Goal: Information Seeking & Learning: Learn about a topic

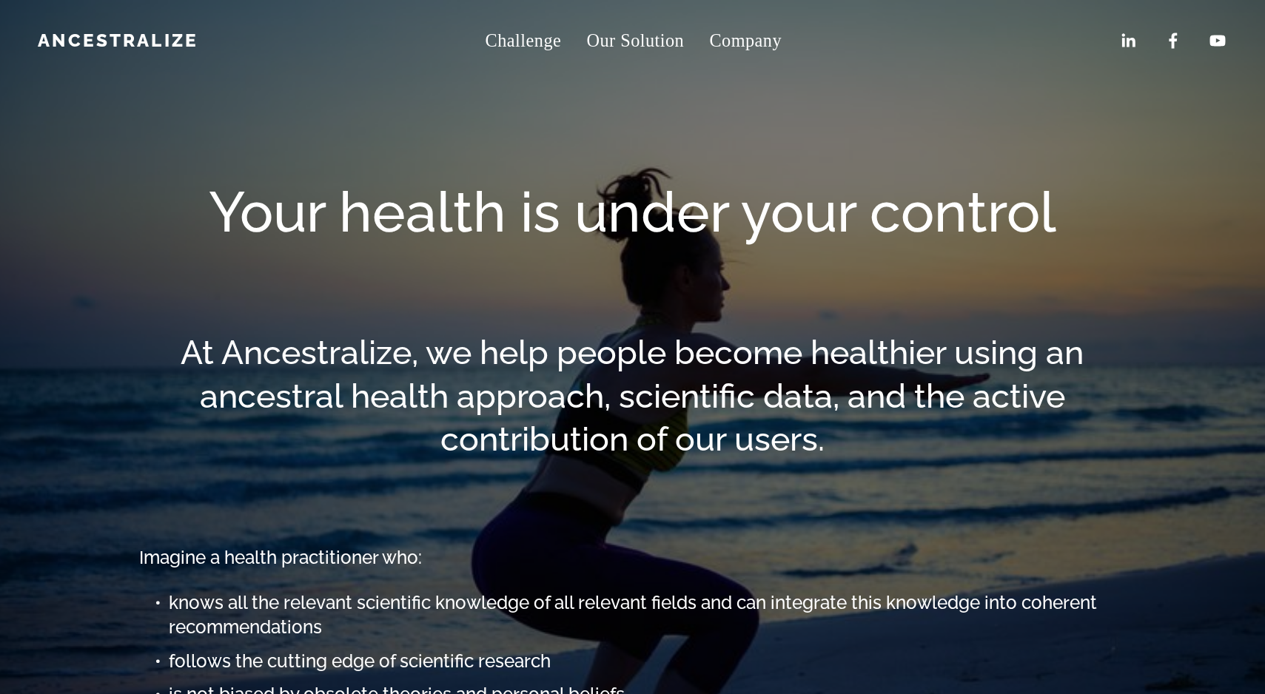
click at [0, 0] on span "About" at bounding box center [0, 0] width 0 height 0
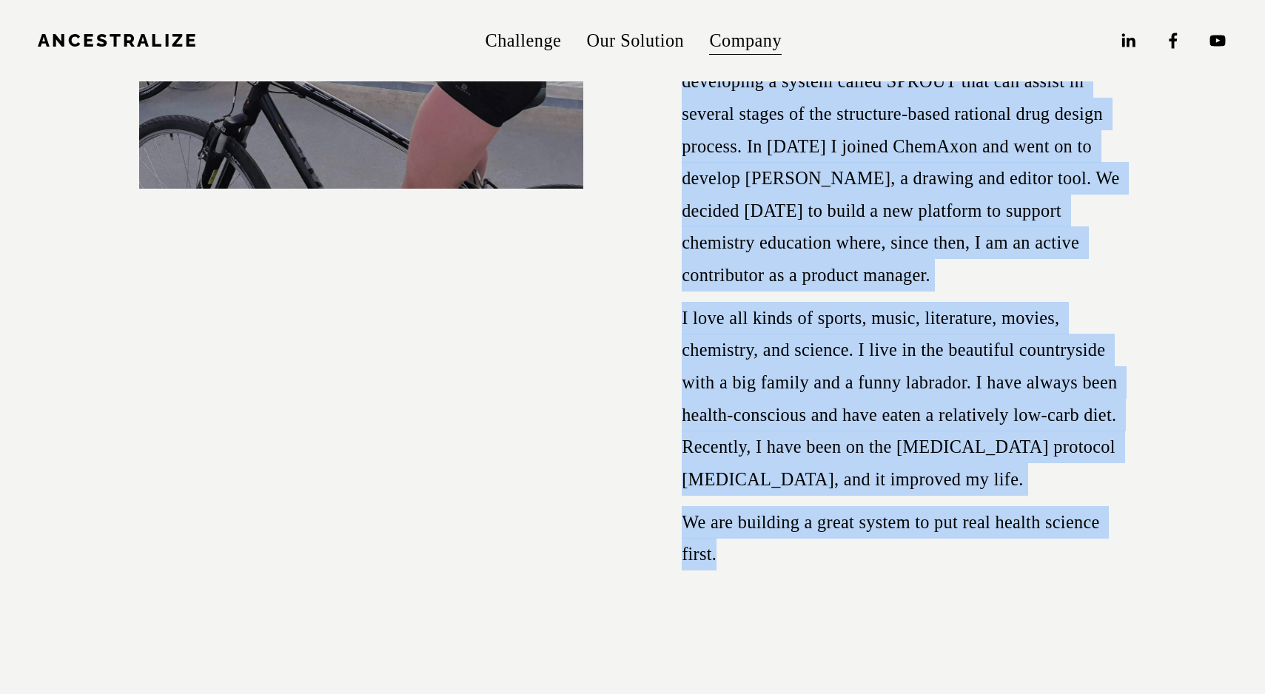
scroll to position [2097, 0]
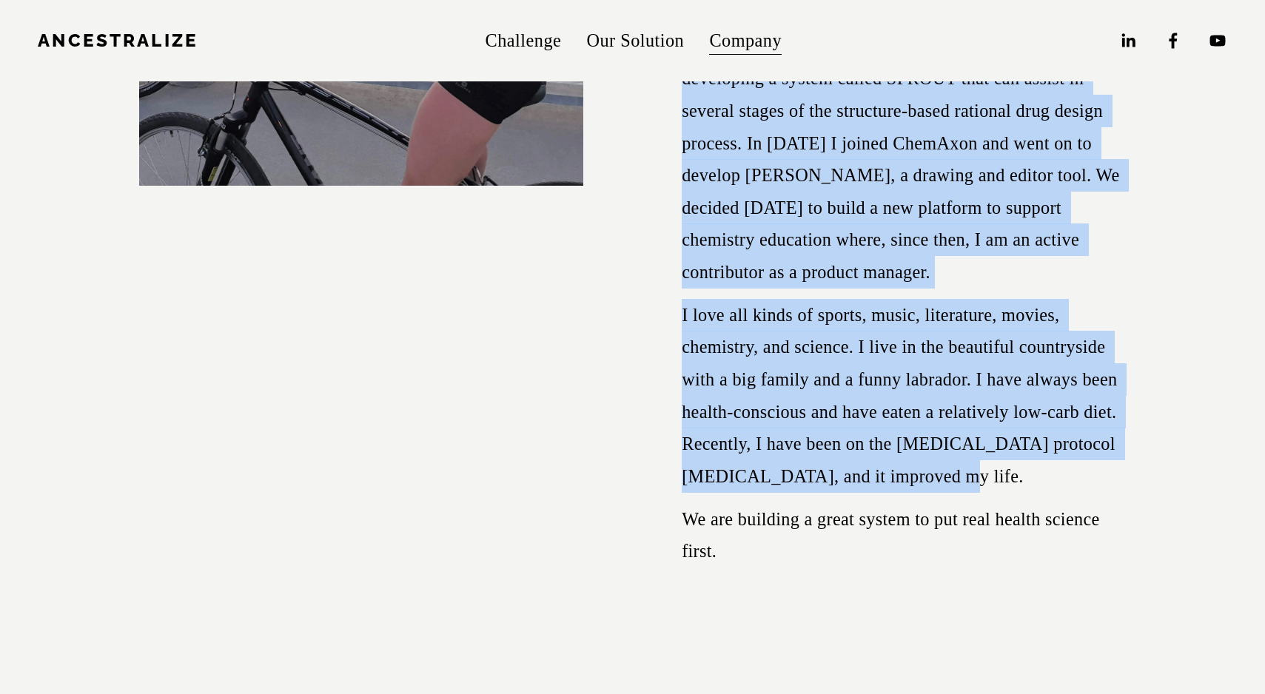
drag, startPoint x: 684, startPoint y: 305, endPoint x: 920, endPoint y: 454, distance: 279.4
click at [920, 454] on div "Organizational Development Manager, Product Manager In love with computer scien…" at bounding box center [903, 183] width 444 height 769
copy div "In love with computer science, I first got involved with computational chemistr…"
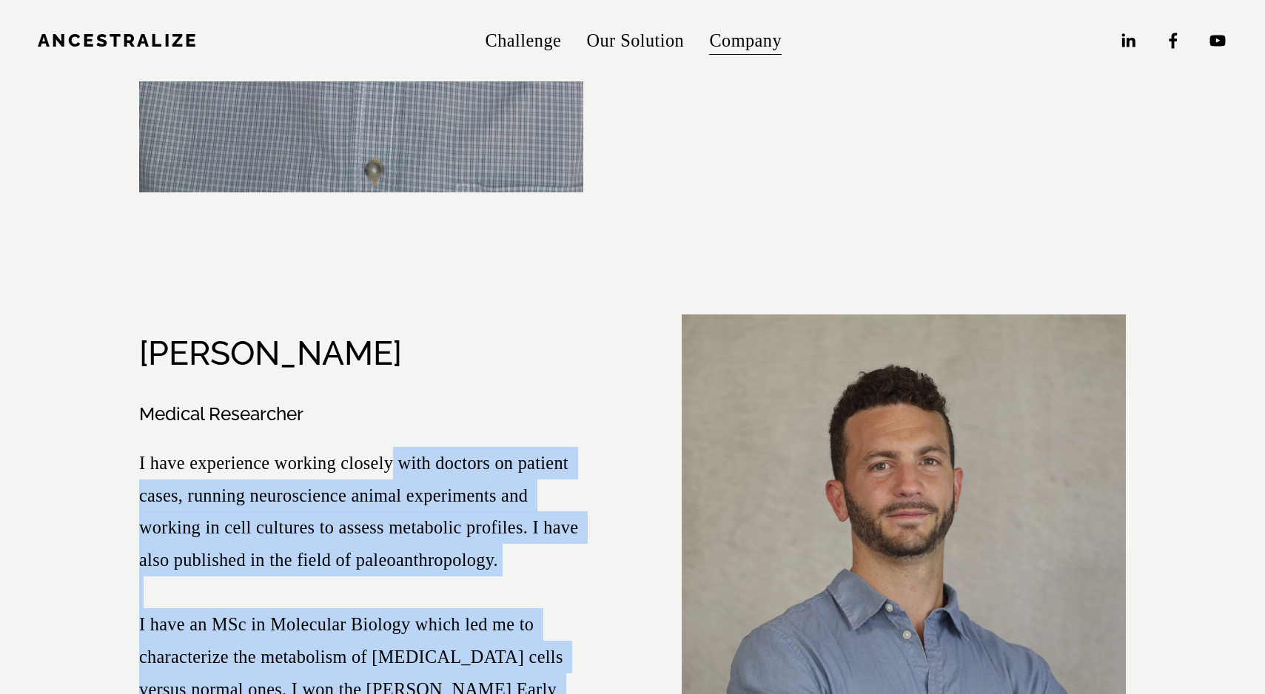
scroll to position [4273, 0]
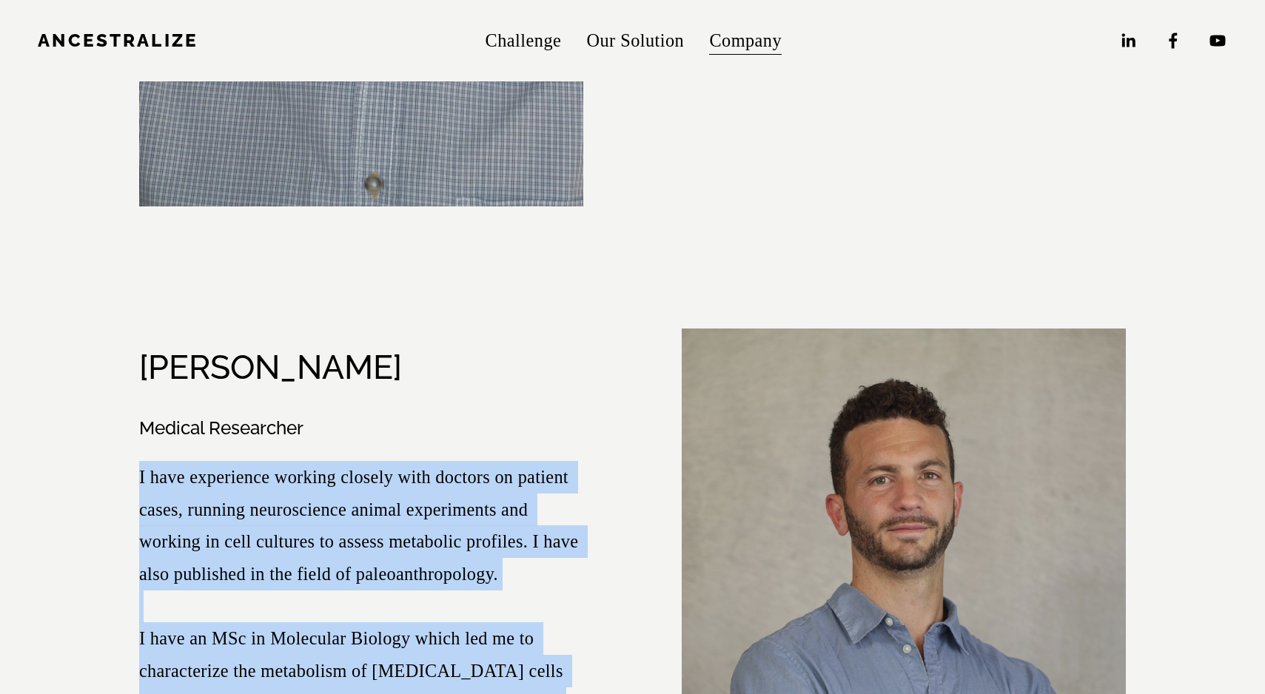
drag, startPoint x: 513, startPoint y: 569, endPoint x: 390, endPoint y: 396, distance: 212.3
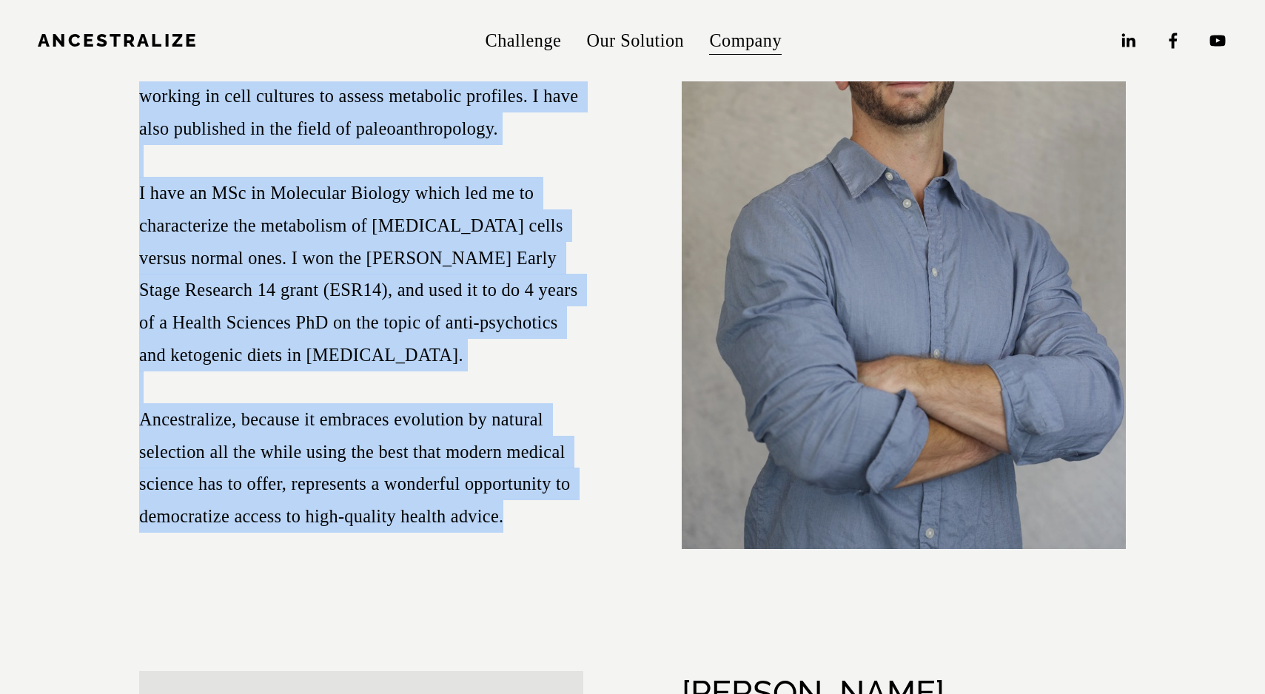
scroll to position [4396, 0]
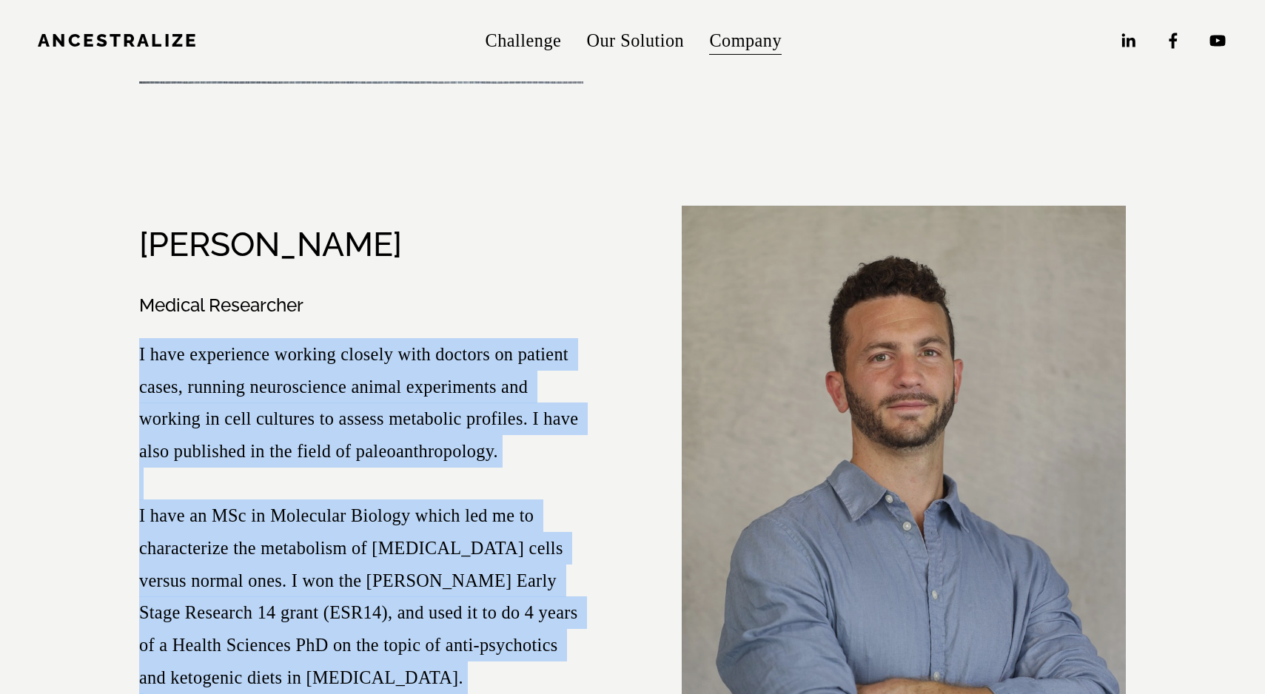
copy p "I have experience working closely with doctors on patient cases, running neuros…"
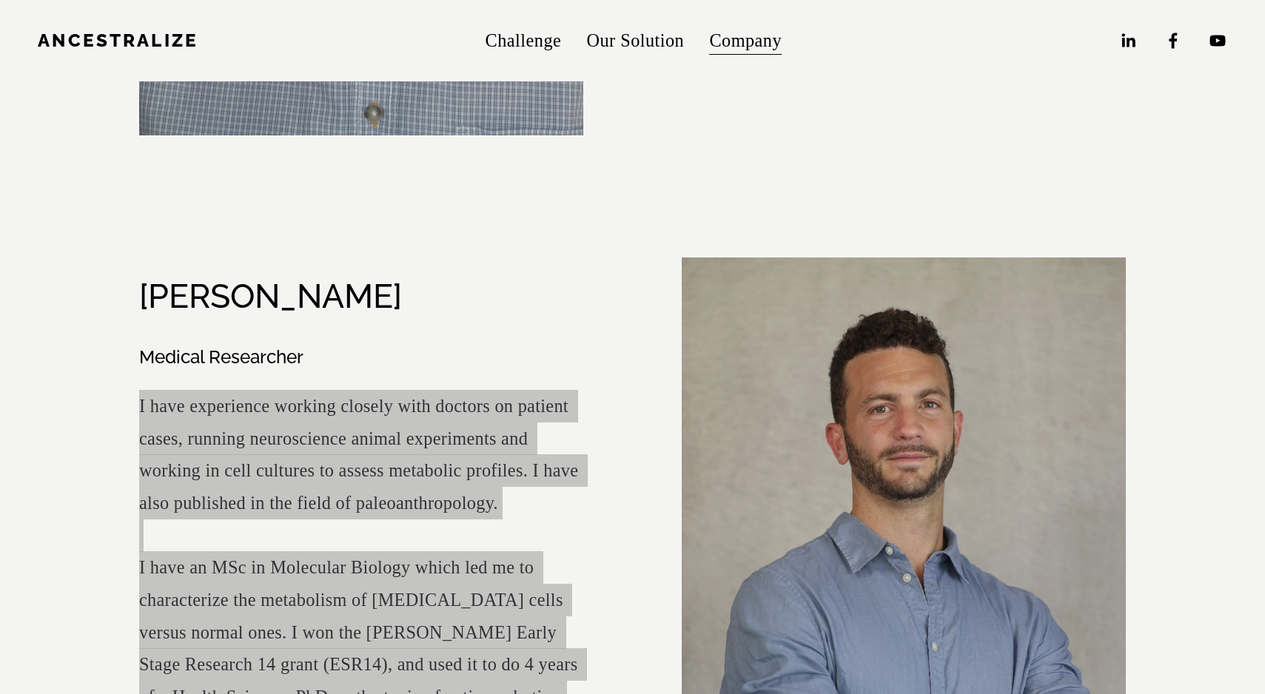
scroll to position [4331, 0]
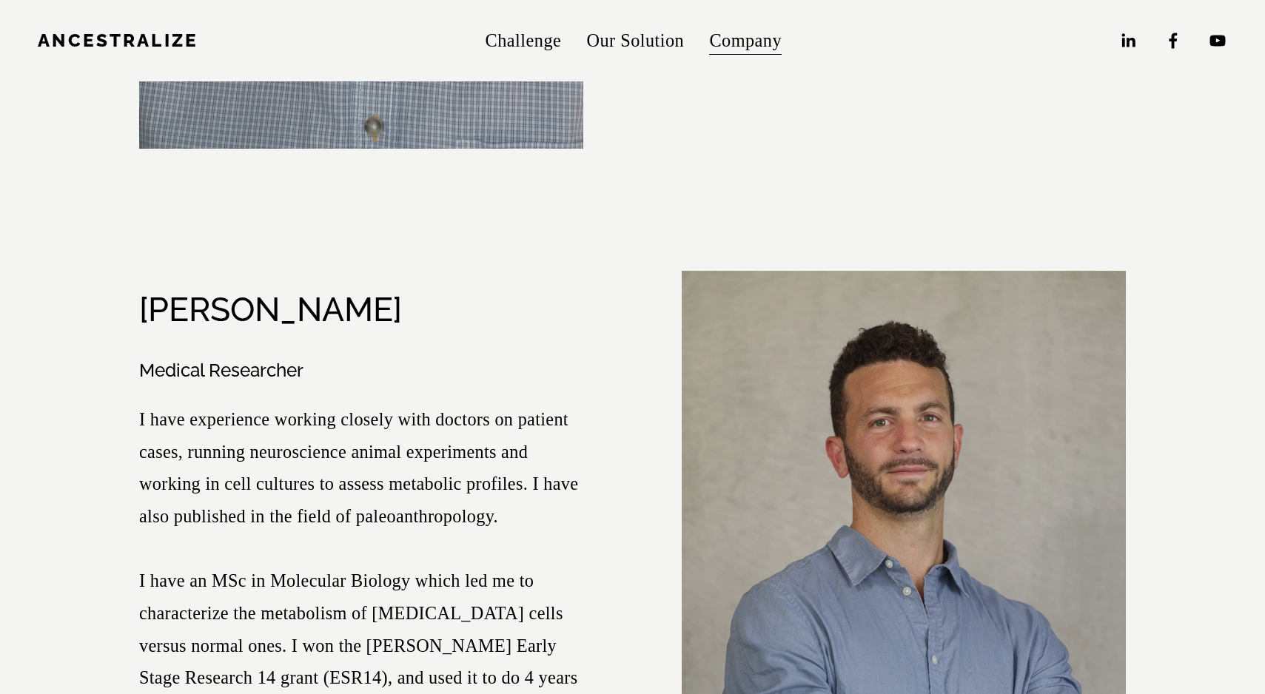
click at [365, 288] on div "Raphael Sirtoli" at bounding box center [361, 310] width 444 height 44
drag, startPoint x: 147, startPoint y: 239, endPoint x: 370, endPoint y: 239, distance: 222.7
click at [370, 288] on div "Raphael Sirtoli" at bounding box center [361, 310] width 444 height 44
copy h2 "Raphael Sirtoli"
click at [255, 358] on h3 "Medical Researcher" at bounding box center [361, 370] width 444 height 24
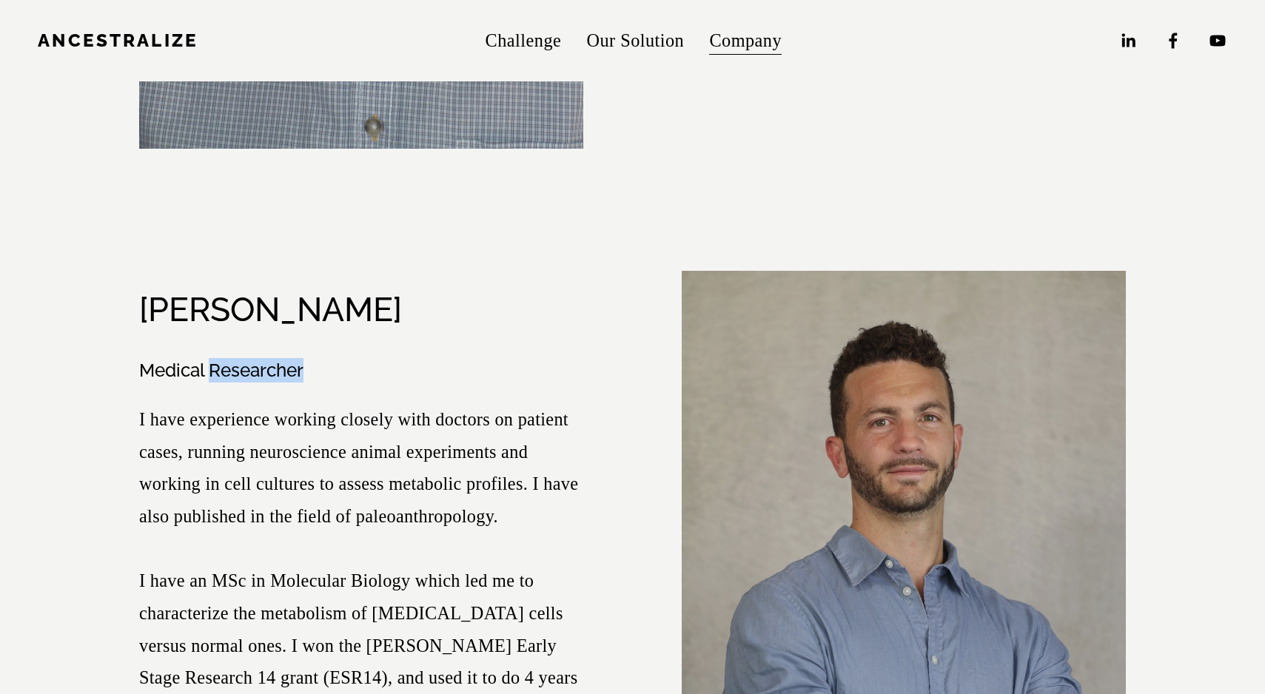
click at [255, 358] on h3 "Medical Researcher" at bounding box center [361, 370] width 444 height 24
copy h3 "Medical Researcher"
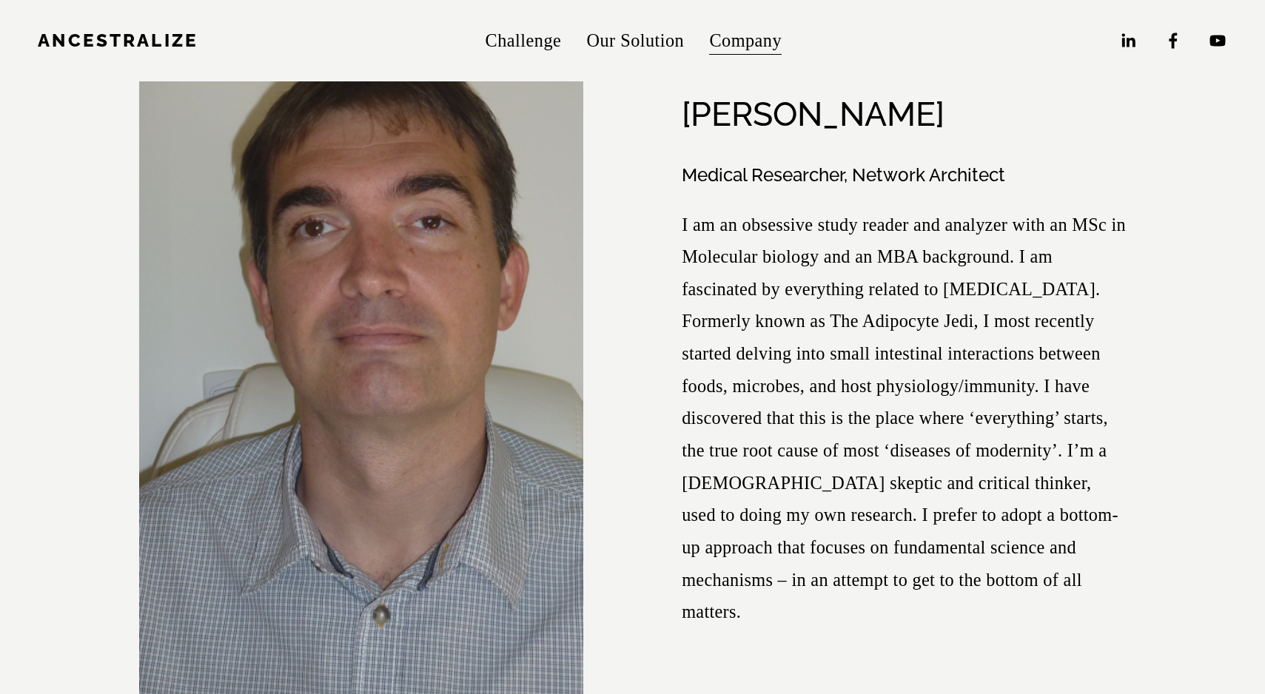
scroll to position [3717, 0]
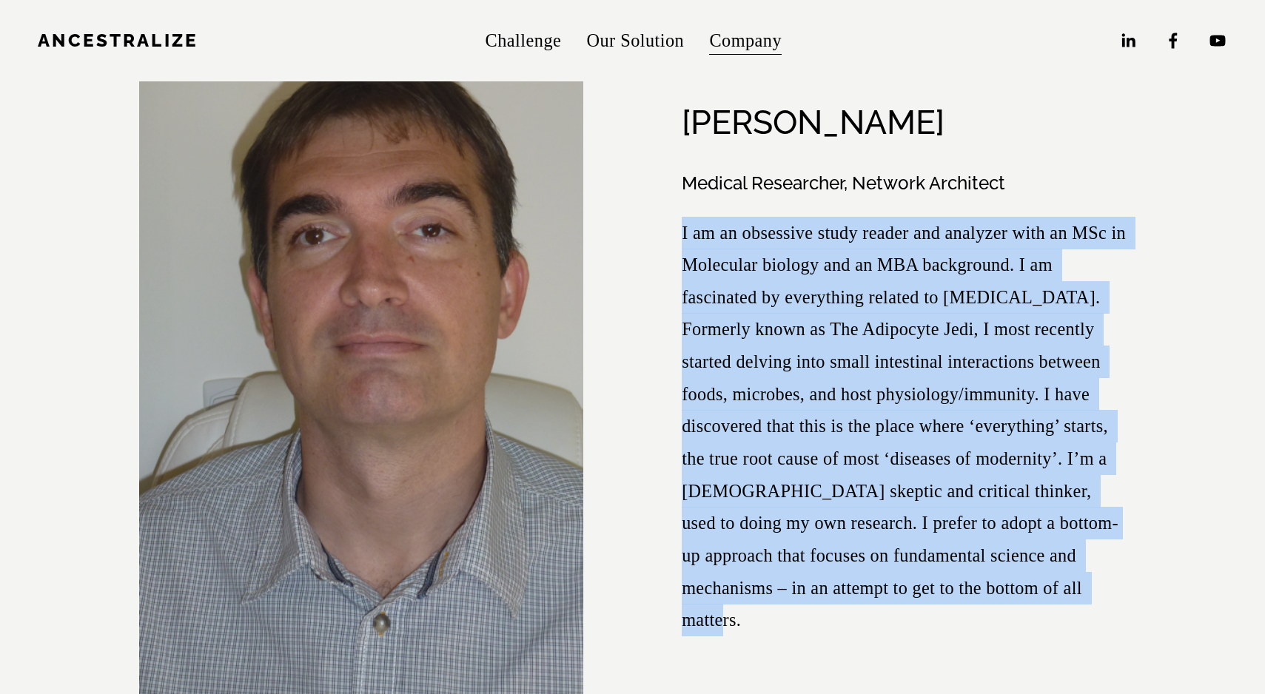
drag, startPoint x: 1006, startPoint y: 542, endPoint x: 681, endPoint y: 186, distance: 481.9
click at [681, 186] on figure "Gábor Erdősi Medical Researcher, Network Architect" at bounding box center [632, 368] width 986 height 789
copy p "I am an obsessive study reader and analyzer with an MSc in Molecular biology an…"
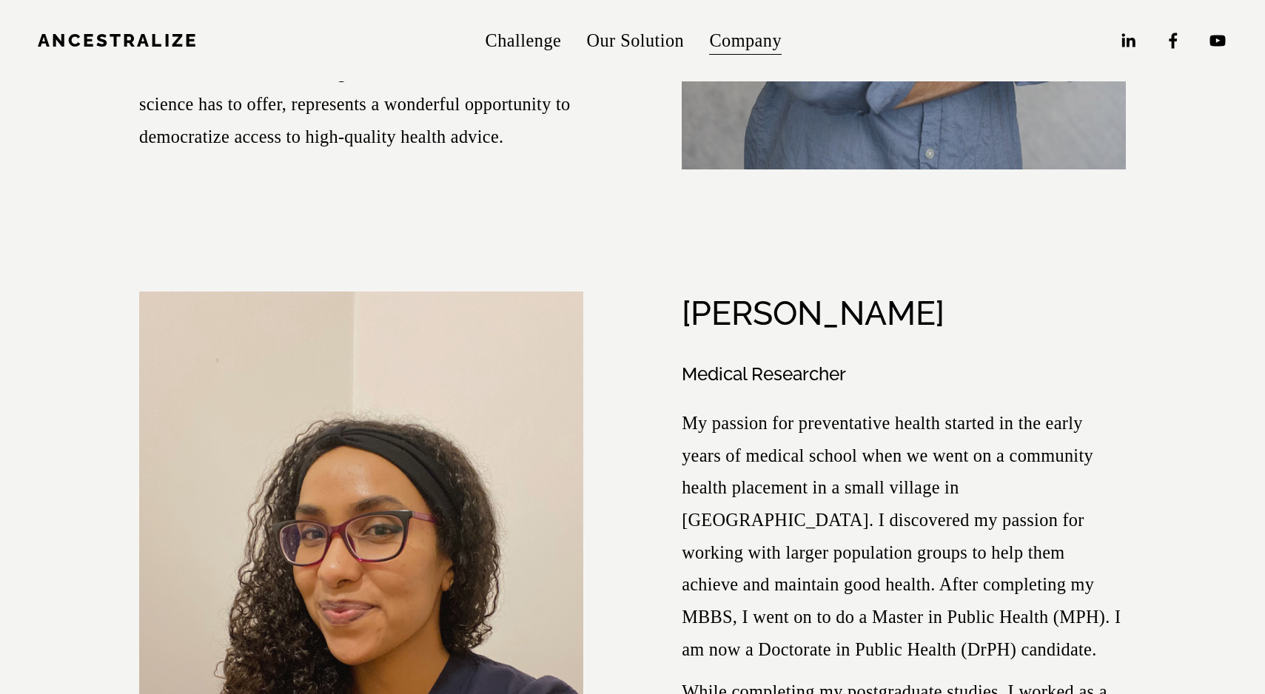
scroll to position [5013, 0]
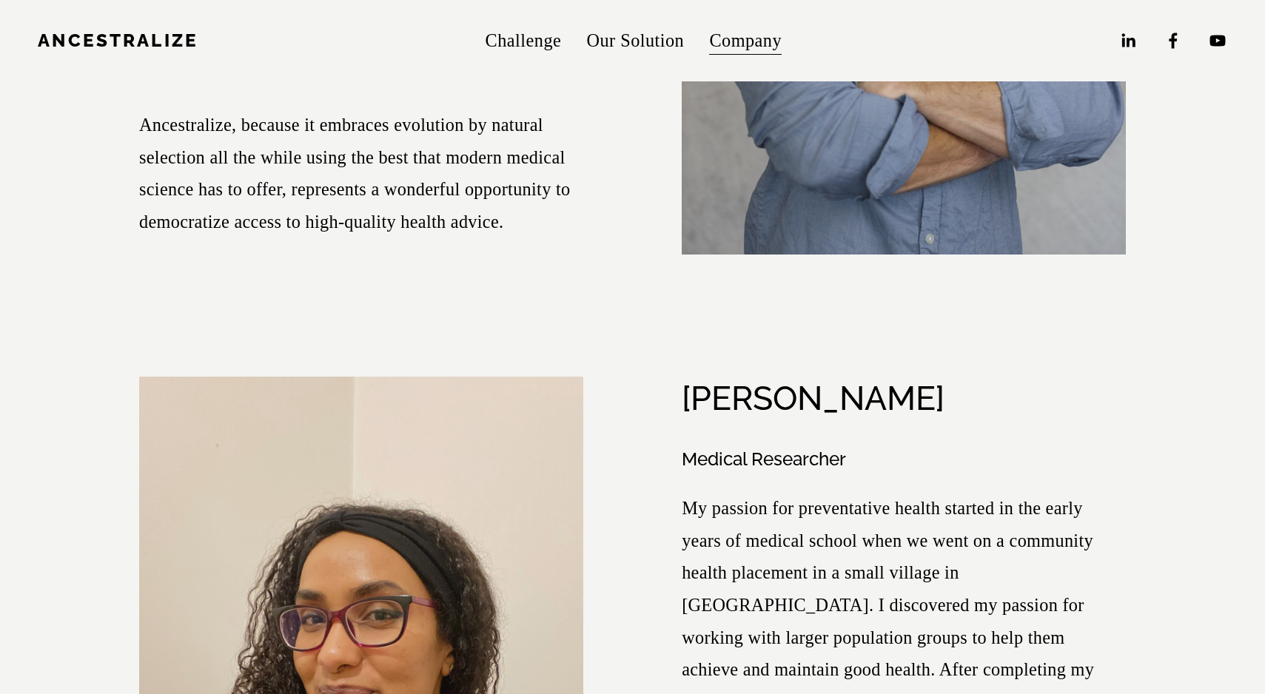
click at [687, 379] on h2 "Wafa Elamin" at bounding box center [812, 398] width 263 height 38
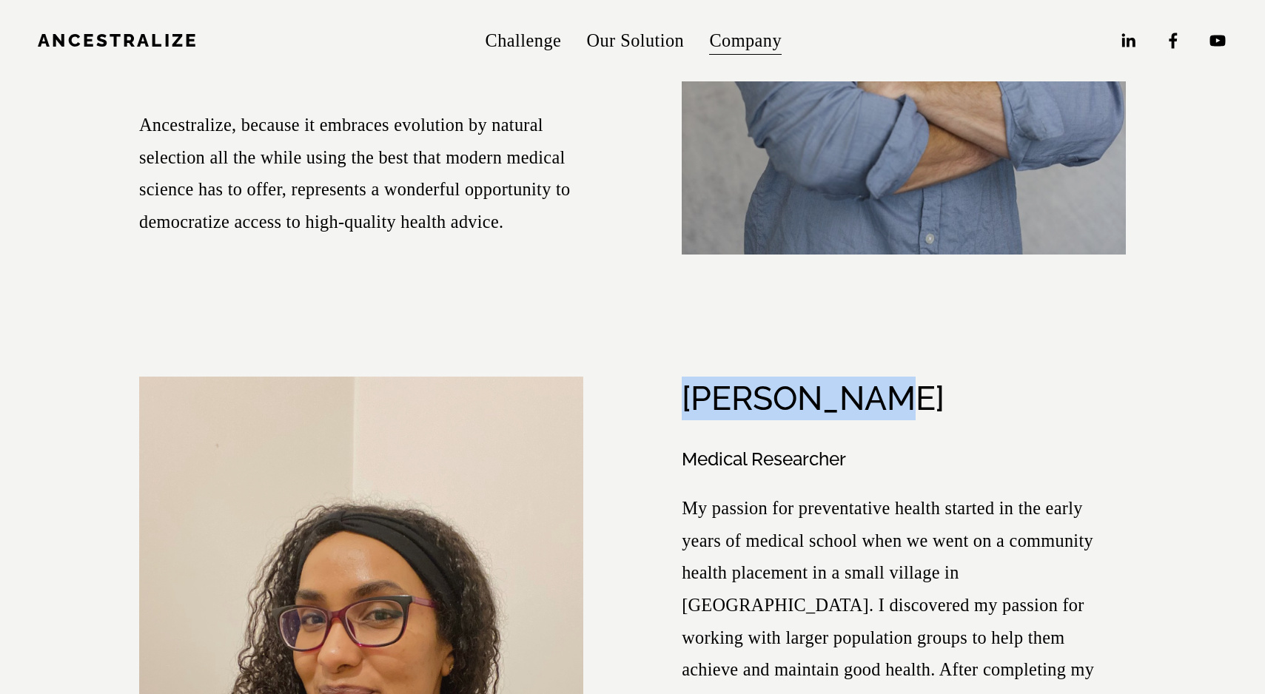
drag, startPoint x: 684, startPoint y: 326, endPoint x: 884, endPoint y: 320, distance: 199.9
click at [884, 377] on div "Wafa Elamin" at bounding box center [903, 399] width 444 height 44
copy h2 "Wafa Elamin"
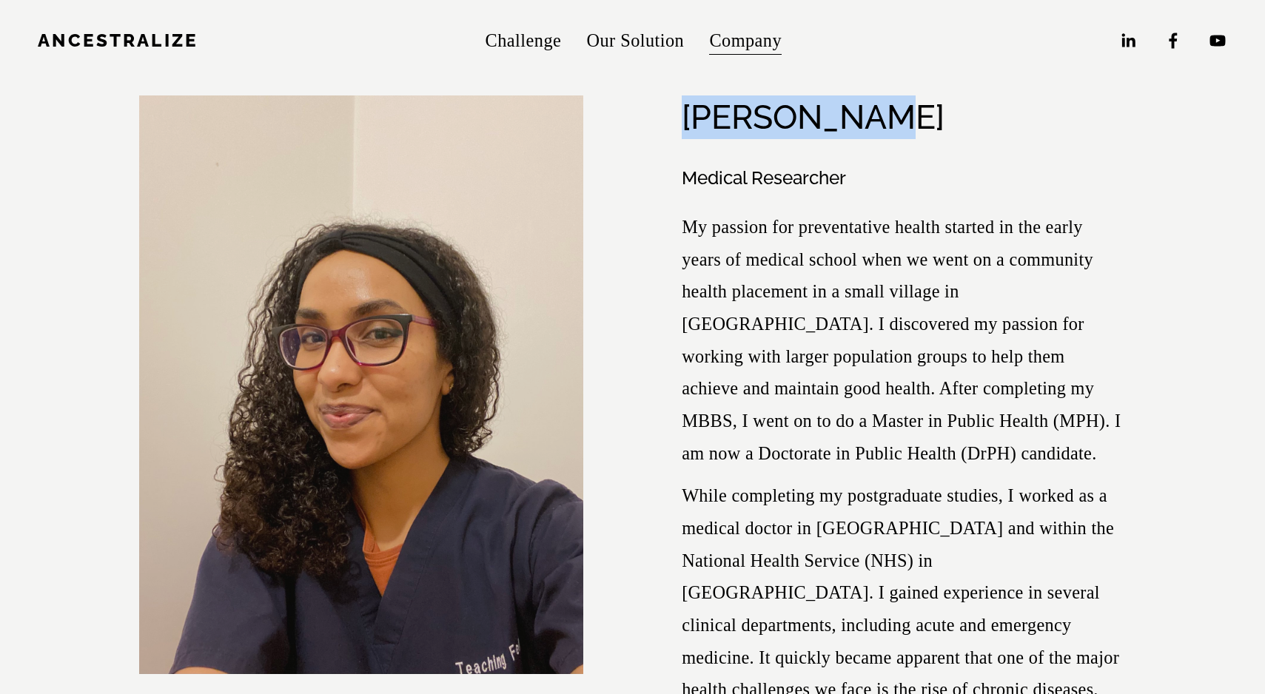
scroll to position [5190, 0]
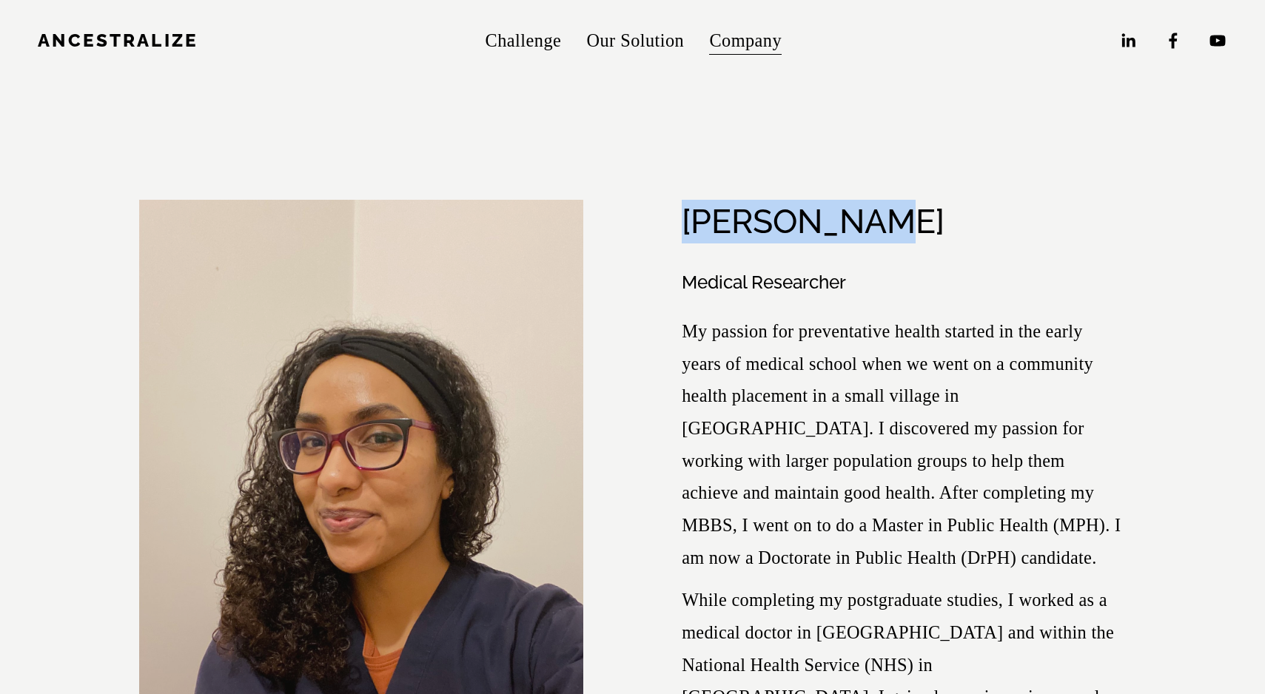
drag, startPoint x: 990, startPoint y: 602, endPoint x: 682, endPoint y: 274, distance: 449.7
click at [682, 274] on div "Medical Researcher My passion for preventative health started in the early year…" at bounding box center [903, 658] width 444 height 776
copy div "My passion for preventative health started in the early years of medical school…"
drag, startPoint x: 686, startPoint y: 152, endPoint x: 867, endPoint y: 159, distance: 181.4
click at [867, 202] on h2 "Wafa Elamin" at bounding box center [812, 221] width 263 height 38
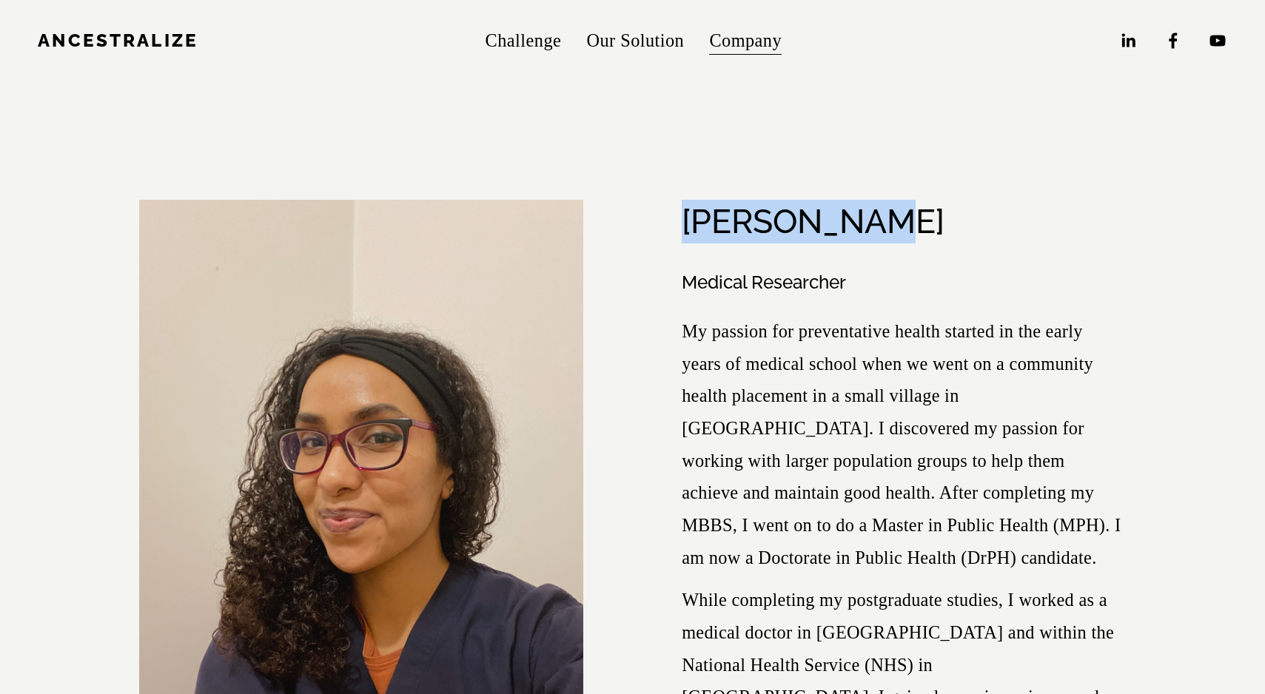
copy h2 "Wafa Elamin"
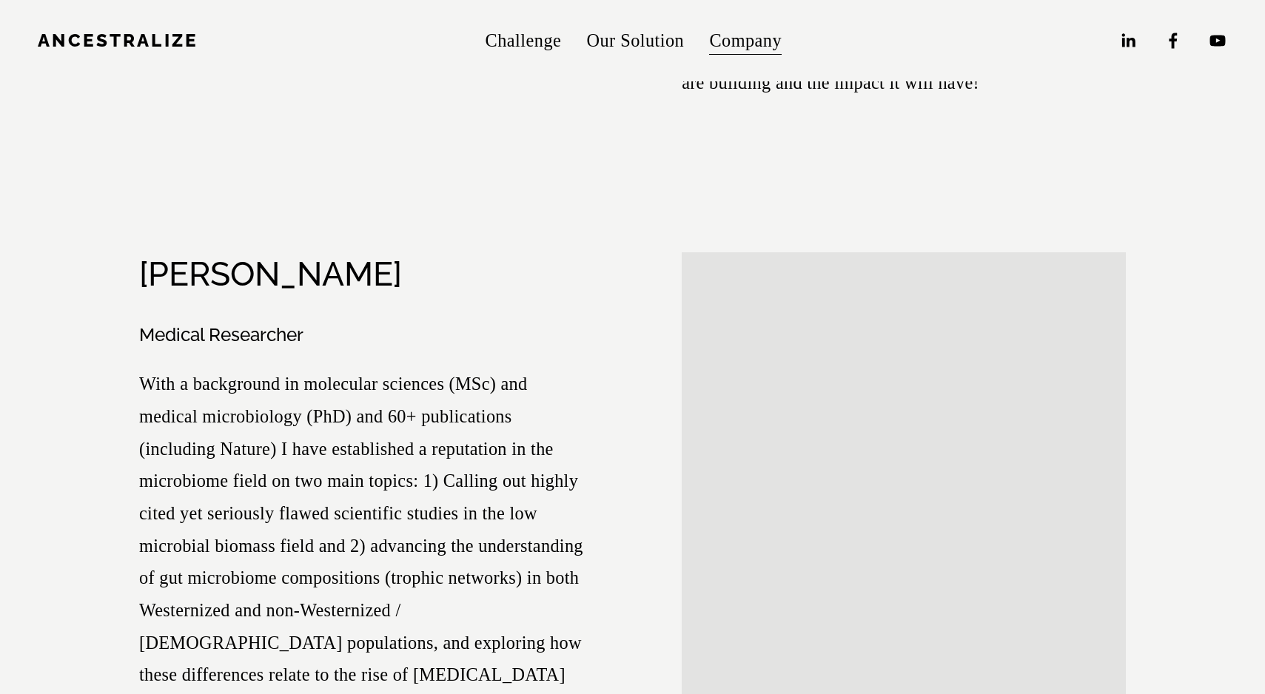
scroll to position [6107, 0]
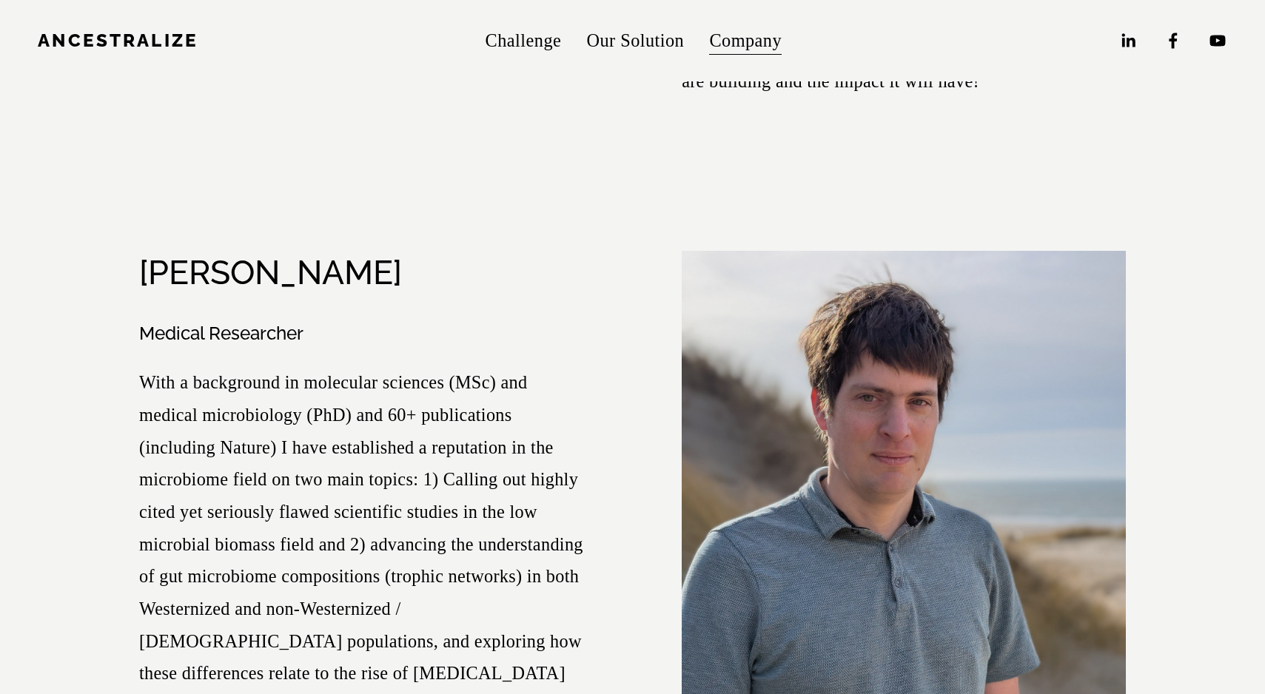
drag, startPoint x: 144, startPoint y: 180, endPoint x: 405, endPoint y: 172, distance: 261.3
click at [402, 253] on h2 "Marcus de Goffau" at bounding box center [270, 272] width 263 height 38
copy h2 "Marcus de Goffau"
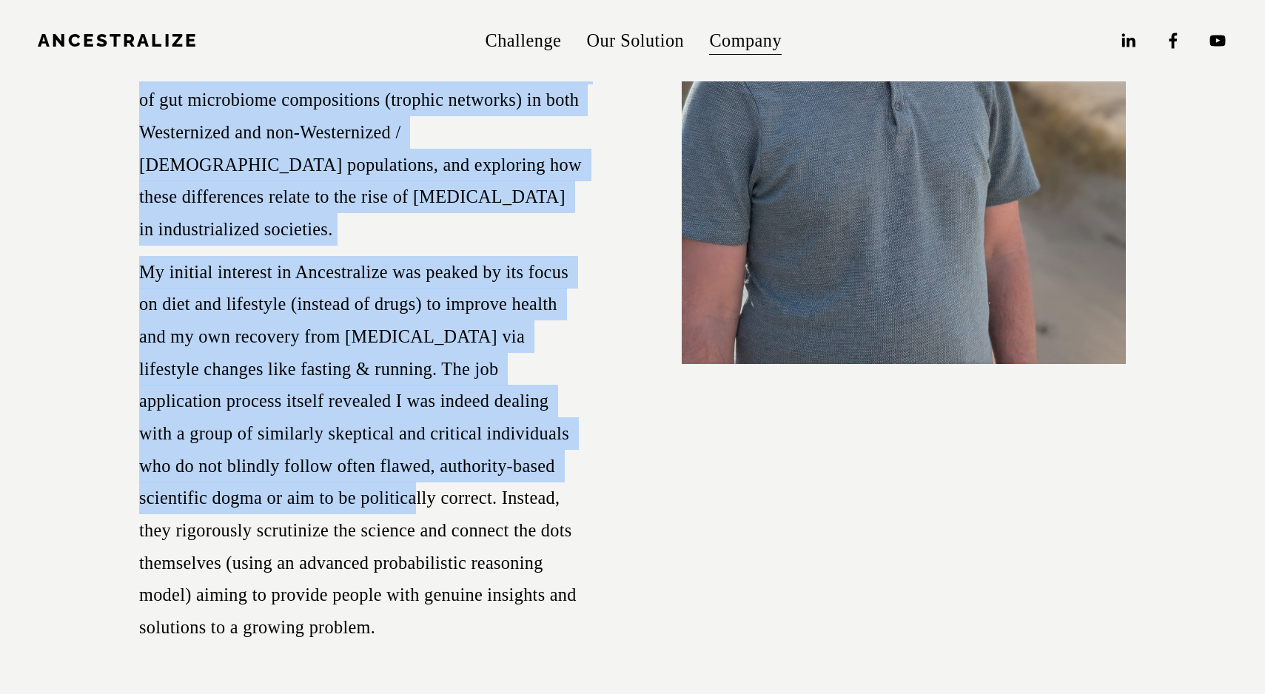
scroll to position [6594, 0]
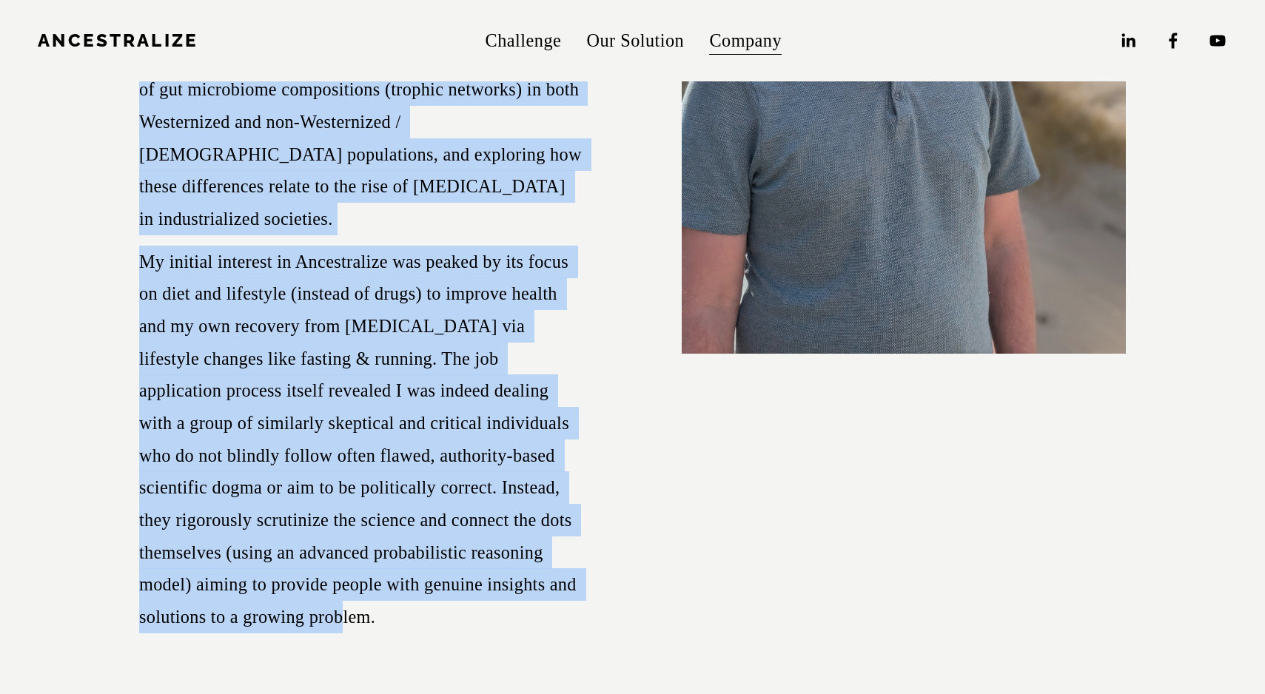
drag, startPoint x: 140, startPoint y: 280, endPoint x: 410, endPoint y: 485, distance: 338.6
click at [410, 485] on div "Medical Researcher With a background in molecular sciences (MSc) and medical mi…" at bounding box center [361, 233] width 444 height 798
copy div "With a background in molecular sciences (MSc) and medical microbiology (PhD) an…"
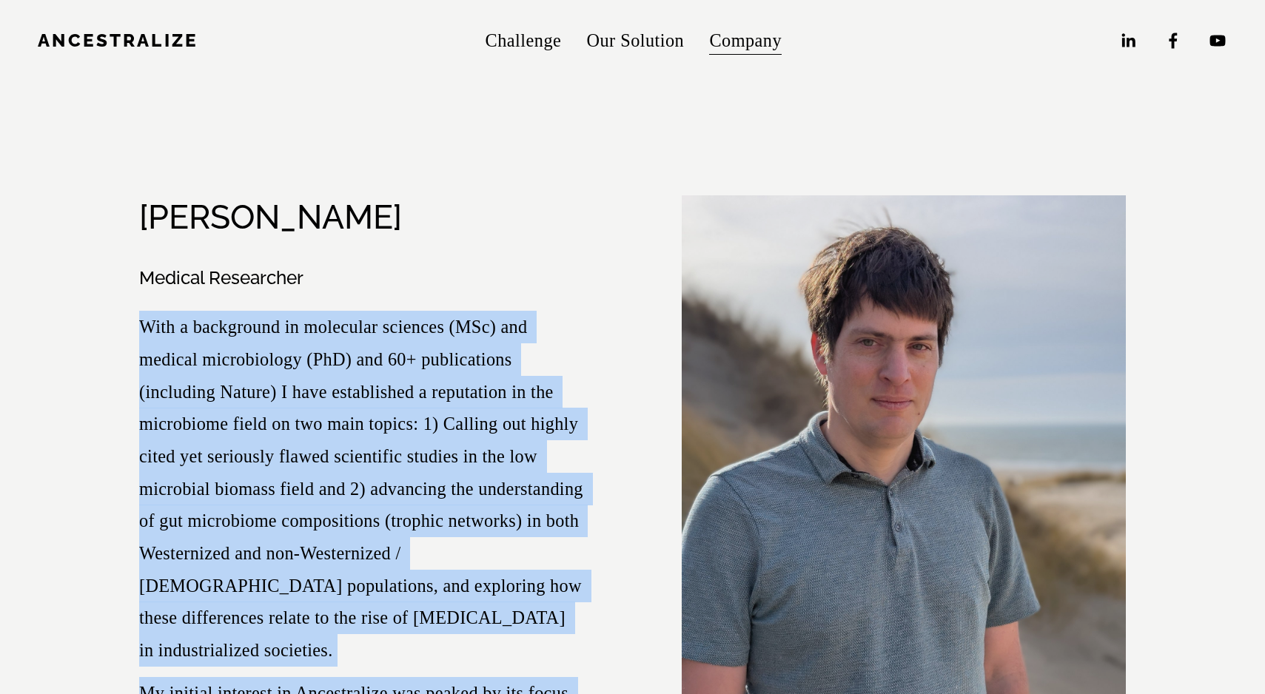
scroll to position [6153, 0]
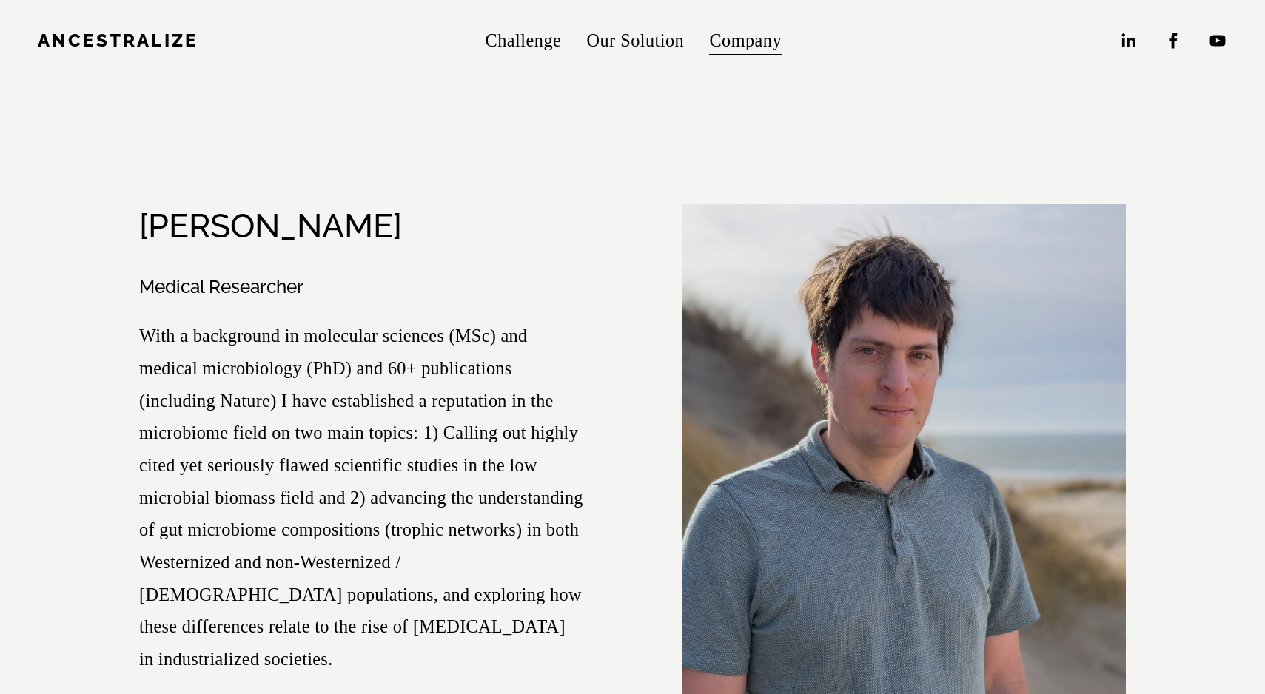
click at [317, 275] on h3 "Medical Researcher" at bounding box center [361, 287] width 444 height 24
drag, startPoint x: 418, startPoint y: 132, endPoint x: 148, endPoint y: 138, distance: 270.1
click at [148, 204] on div "Marcus de Goffau" at bounding box center [361, 226] width 444 height 44
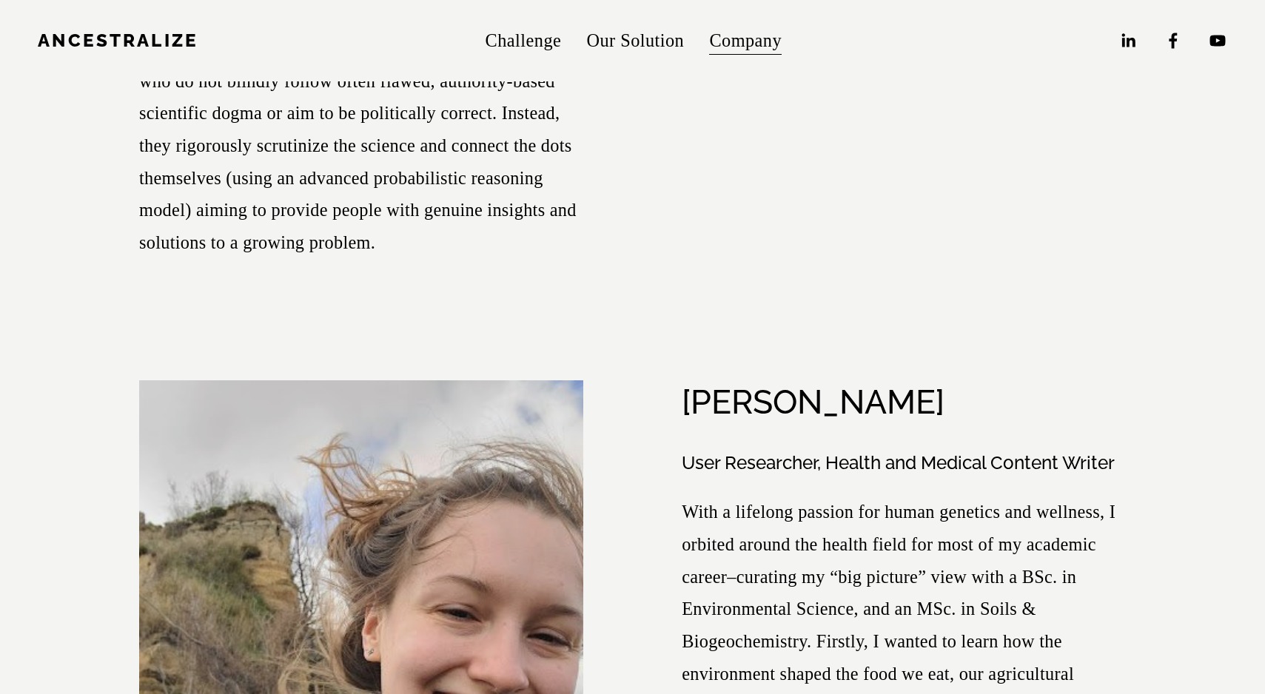
scroll to position [7037, 0]
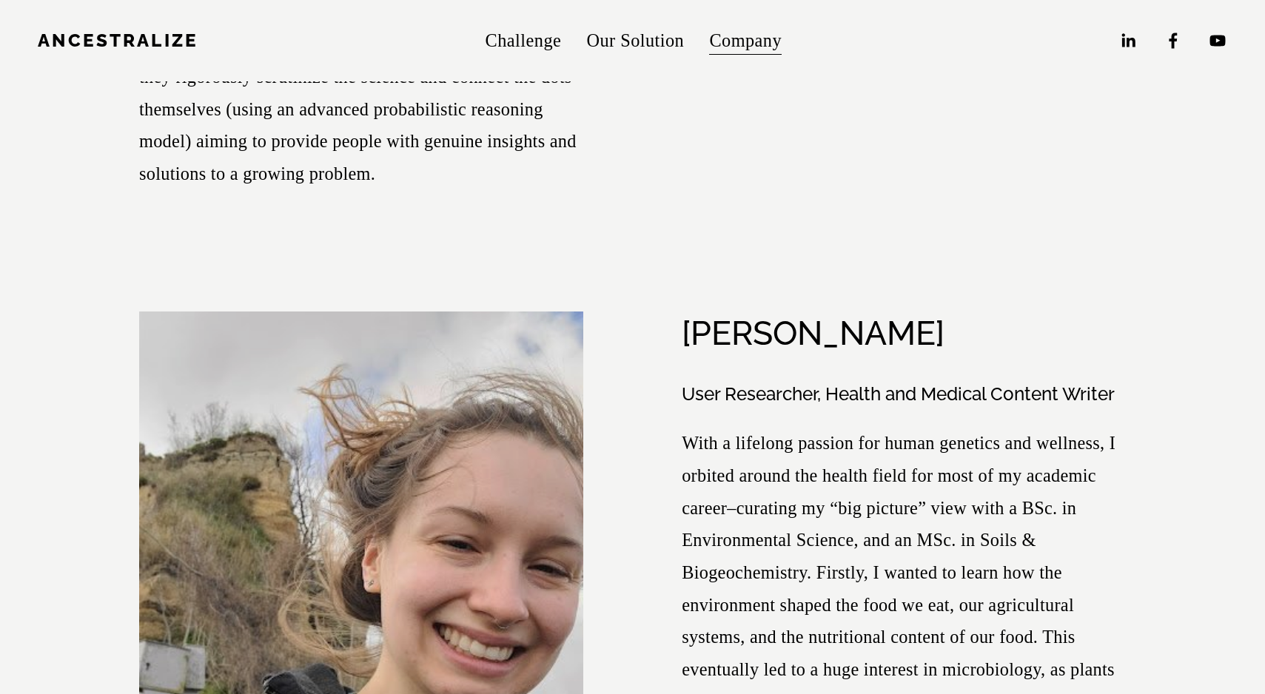
drag, startPoint x: 686, startPoint y: 202, endPoint x: 972, endPoint y: 201, distance: 285.6
click at [944, 314] on h2 "Jennifer M. Haskell" at bounding box center [812, 333] width 263 height 38
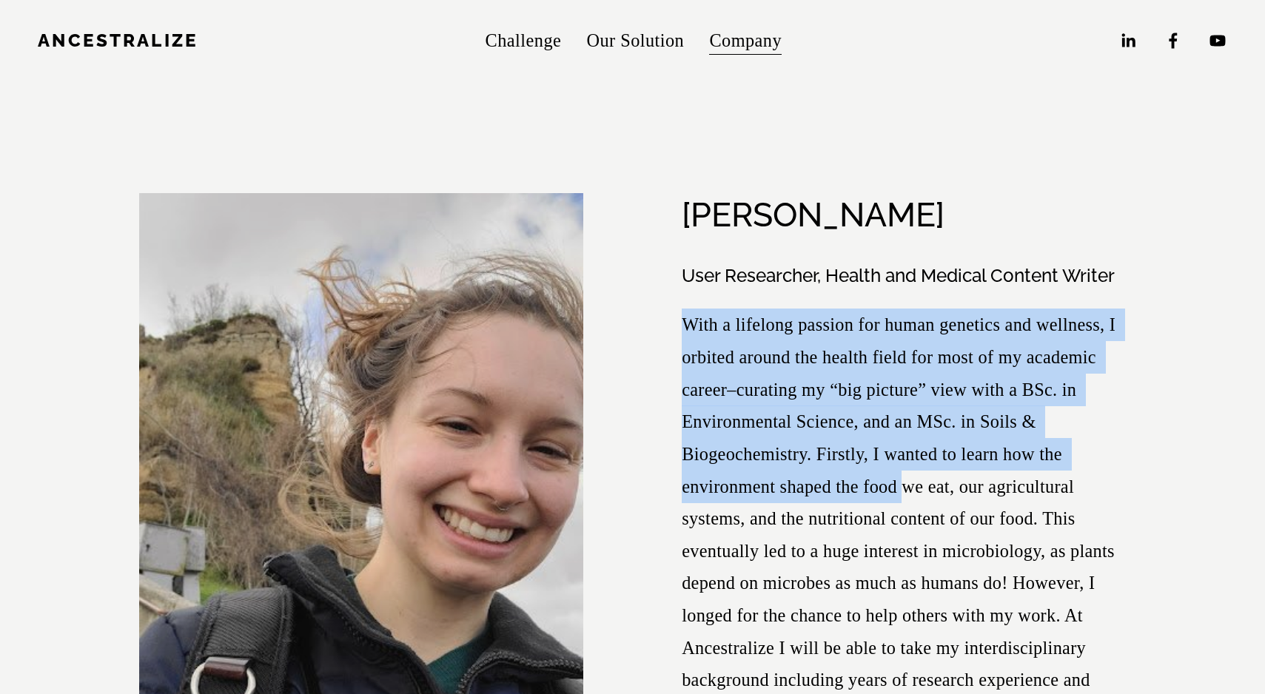
scroll to position [7267, 0]
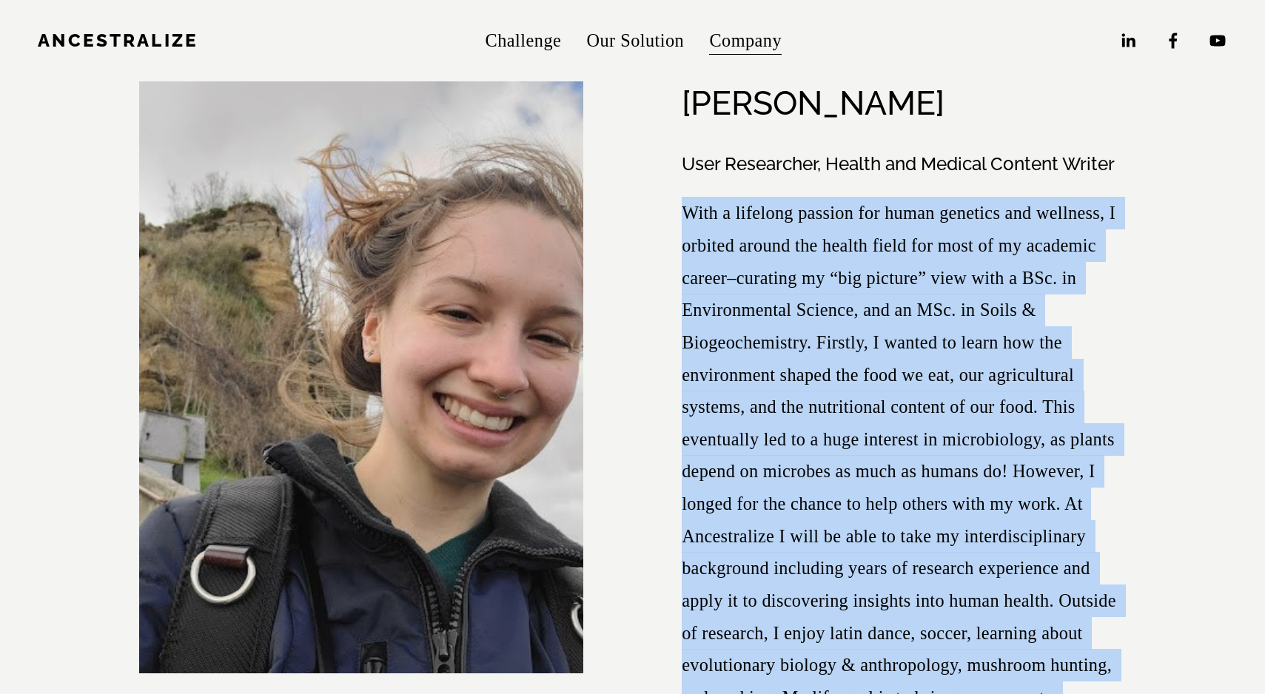
drag, startPoint x: 686, startPoint y: 315, endPoint x: 963, endPoint y: 641, distance: 427.3
click at [963, 641] on p "With a lifelong passion for human genetics and wellness, I orbited around the h…" at bounding box center [903, 488] width 444 height 582
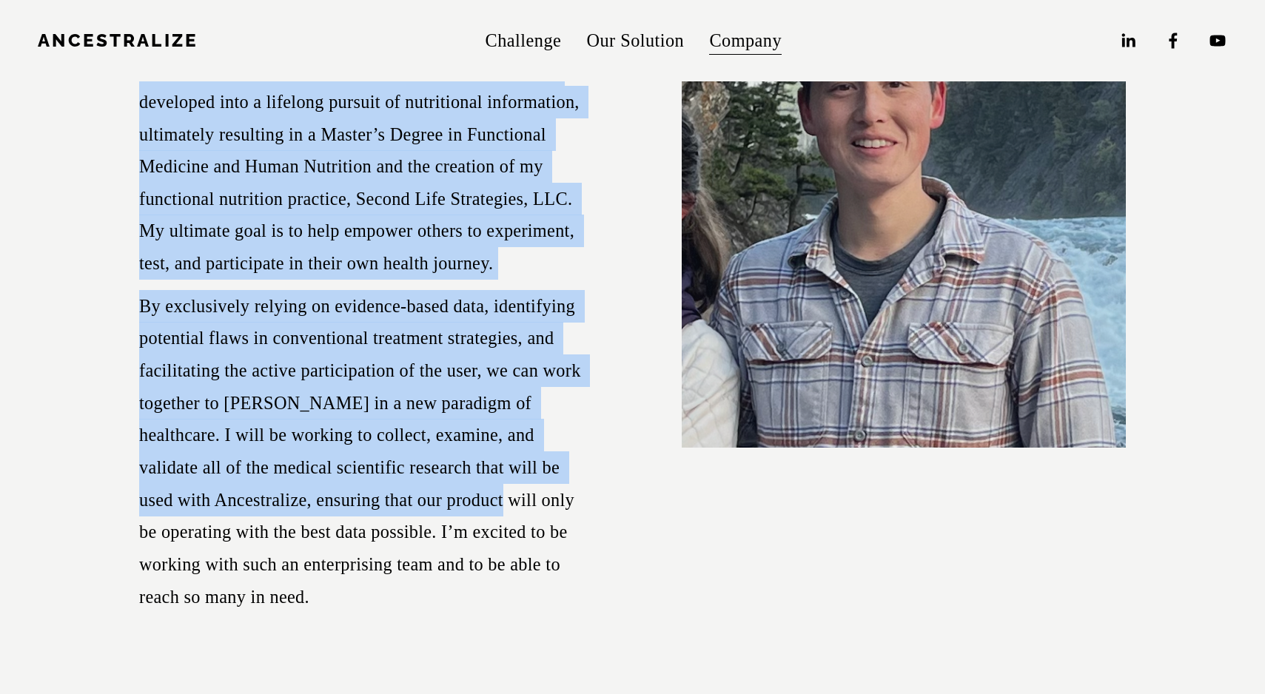
scroll to position [2937, 0]
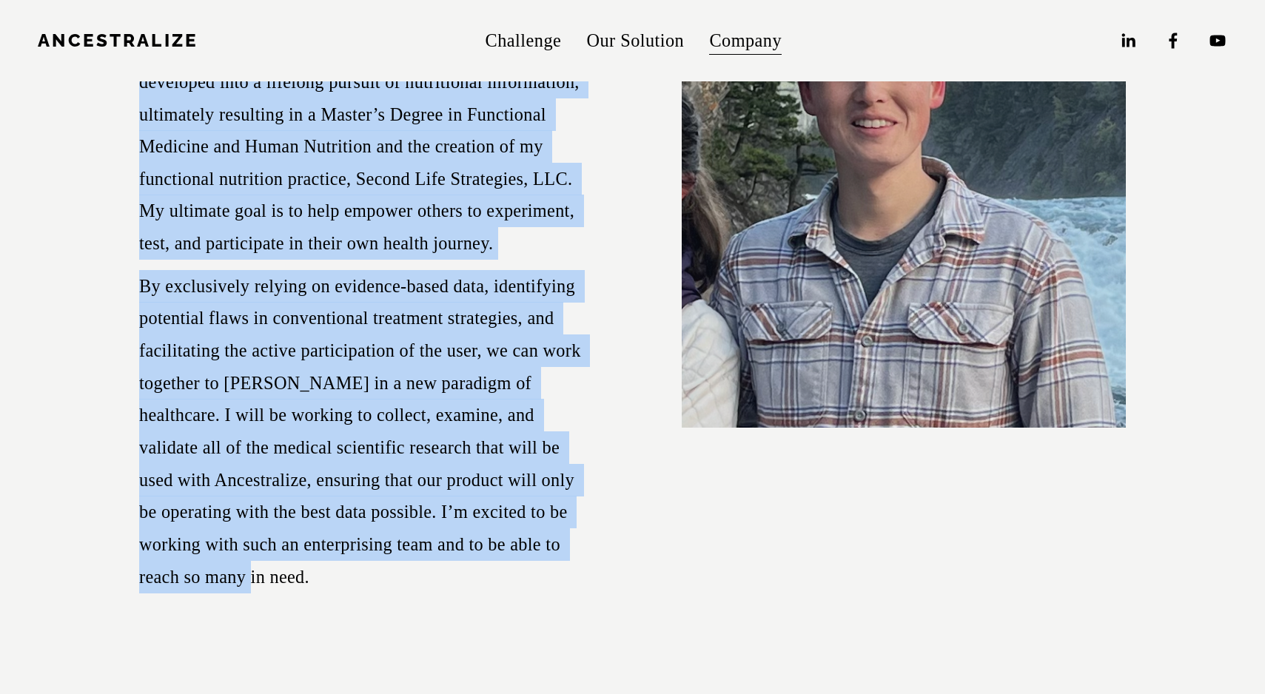
drag, startPoint x: 142, startPoint y: 323, endPoint x: 585, endPoint y: 504, distance: 478.6
click at [585, 504] on figure "Tyler Fi field Health and Medical Content Writer Functional medicine and ancest…" at bounding box center [632, 223] width 986 height 740
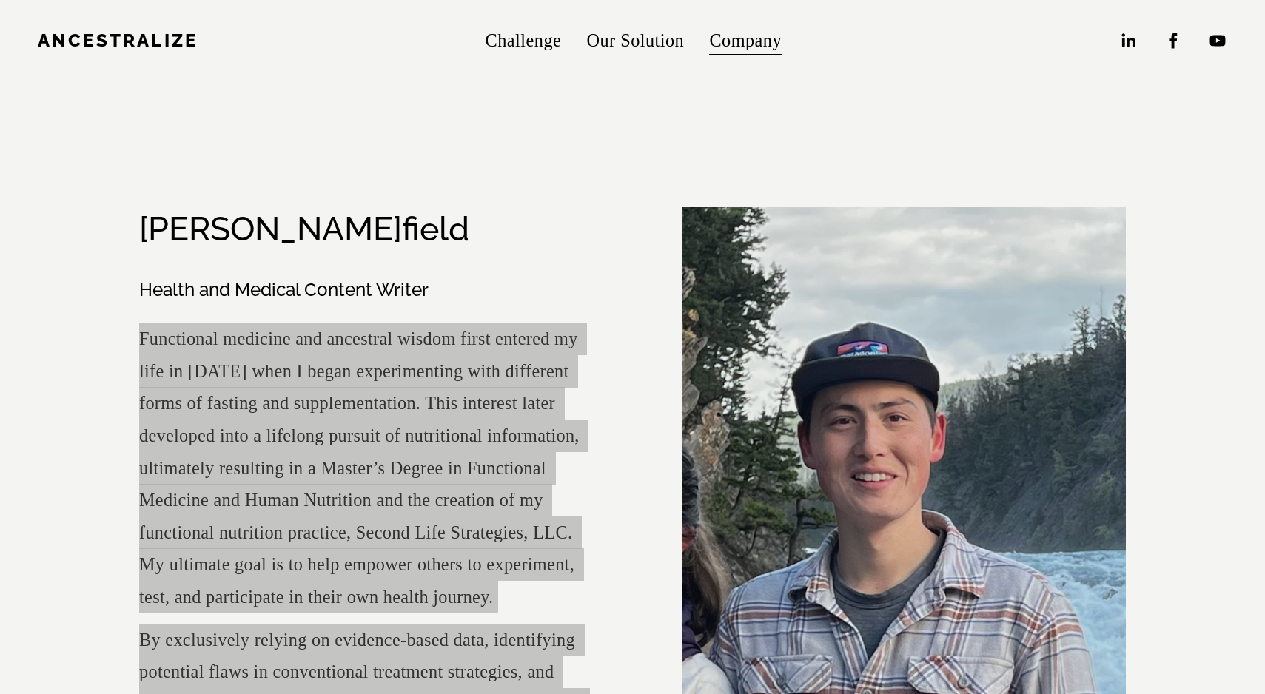
scroll to position [2514, 0]
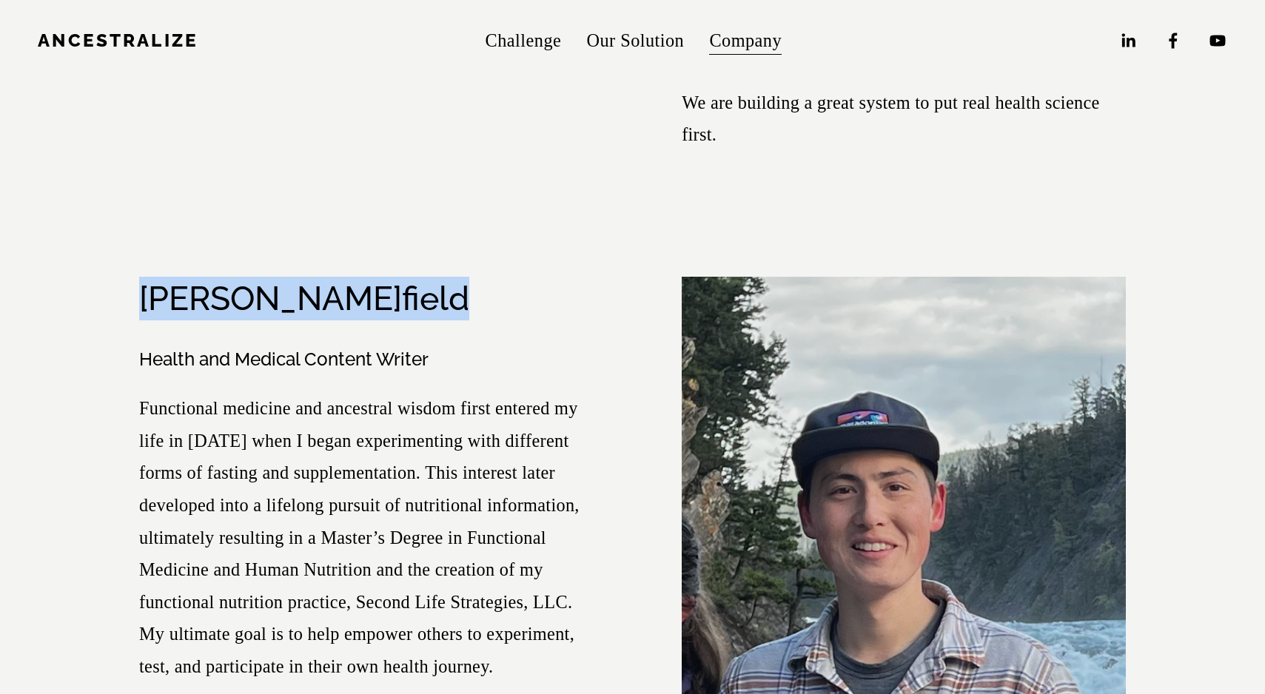
drag, startPoint x: 144, startPoint y: 262, endPoint x: 333, endPoint y: 254, distance: 189.6
click at [333, 277] on div "Tyler Fi field" at bounding box center [361, 299] width 444 height 44
